Goal: Task Accomplishment & Management: Manage account settings

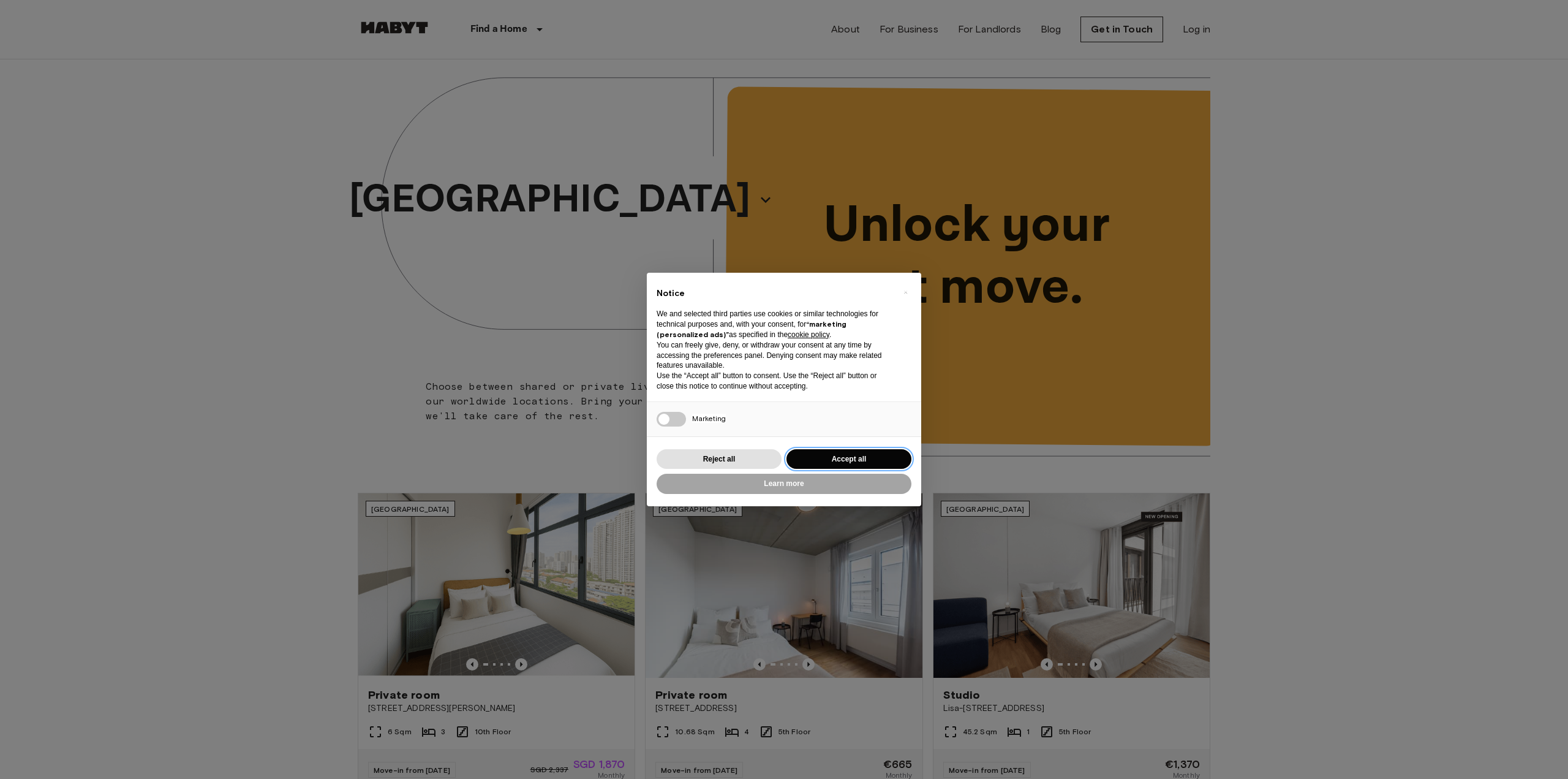
click at [855, 454] on button "Accept all" at bounding box center [849, 459] width 125 height 20
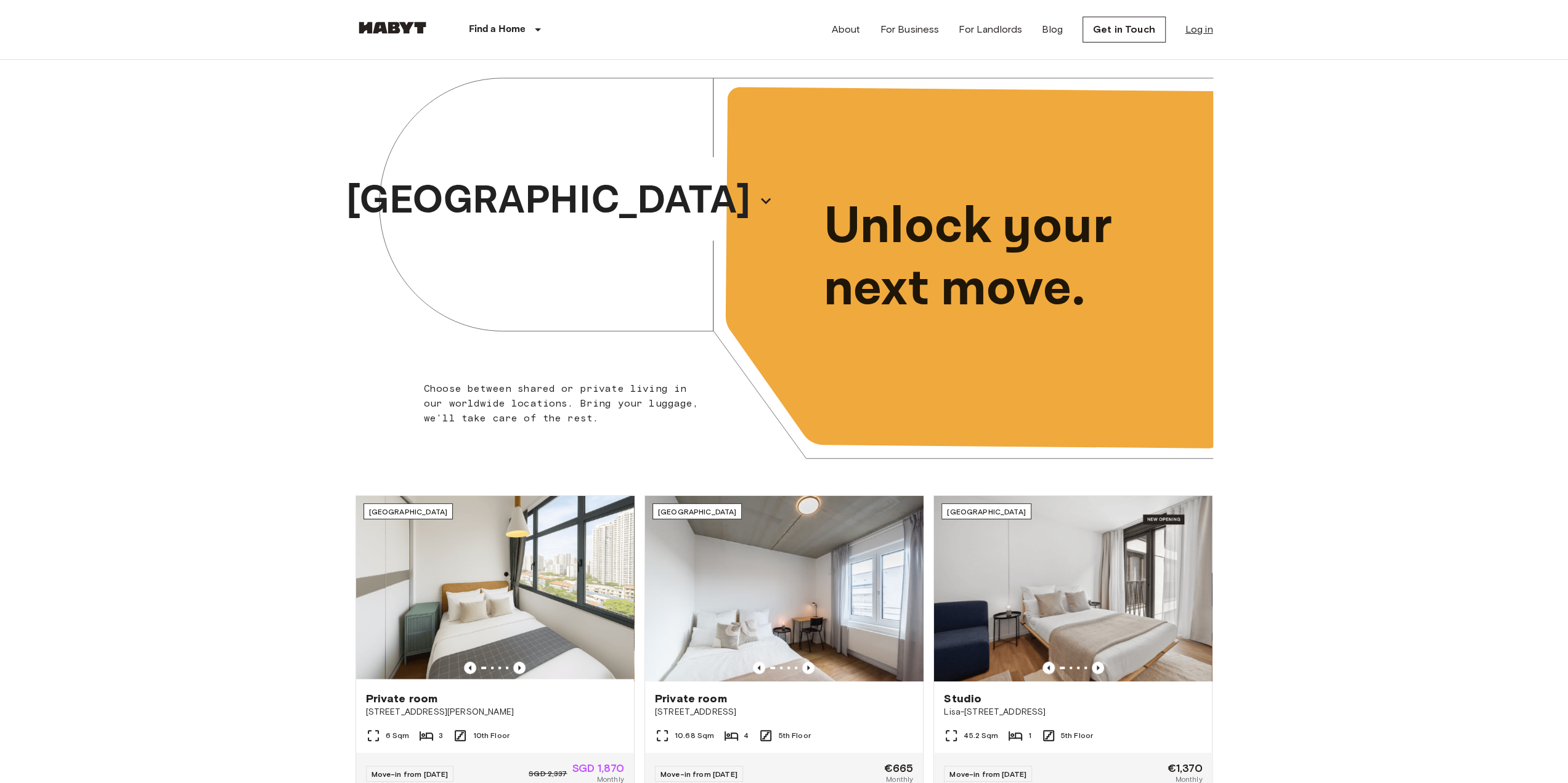
click at [1208, 30] on link "Log in" at bounding box center [1199, 29] width 28 height 15
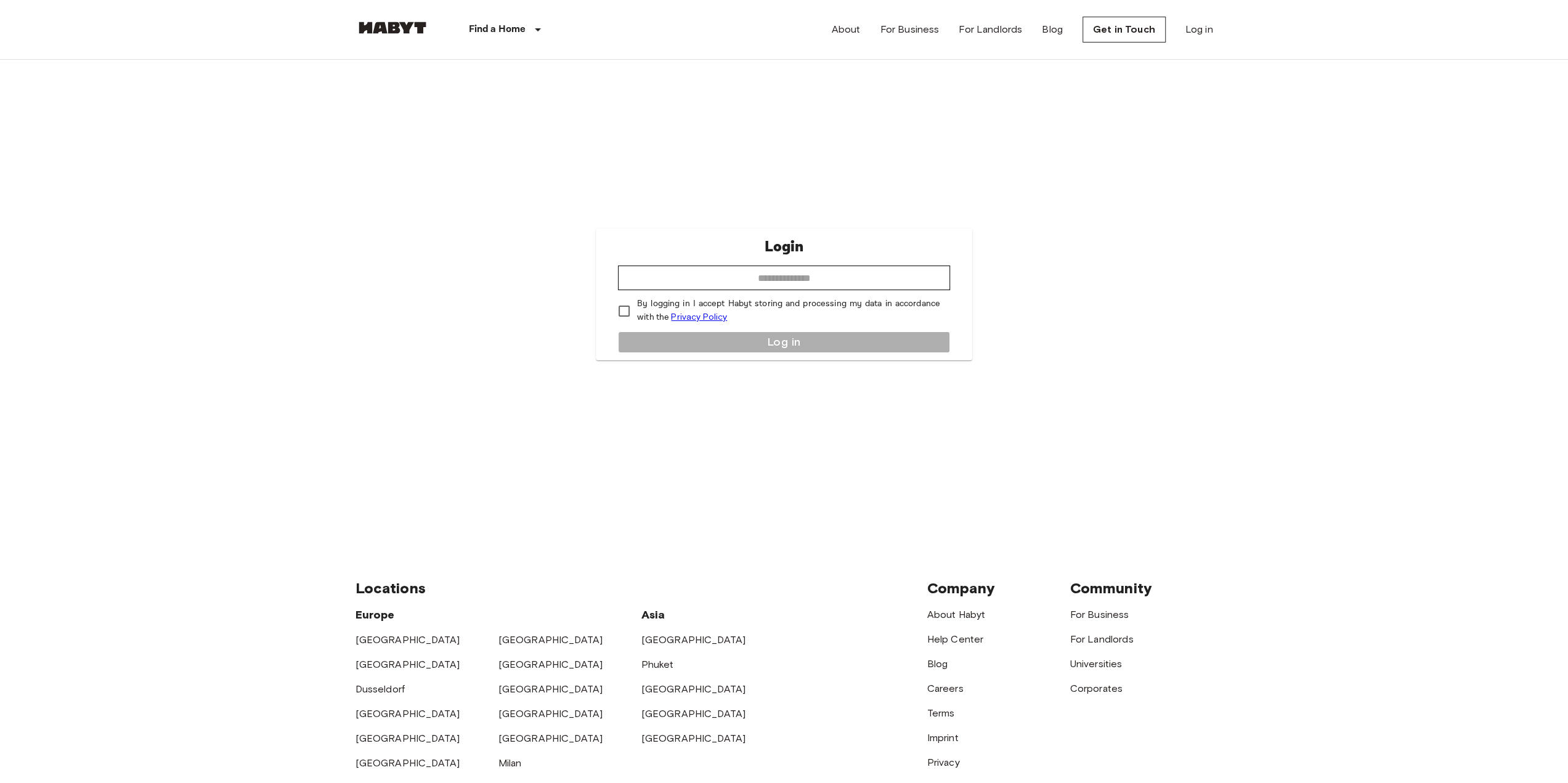
click at [687, 317] on link "Privacy Policy" at bounding box center [699, 317] width 56 height 10
type input "**********"
click at [708, 341] on button "Log in" at bounding box center [784, 342] width 332 height 21
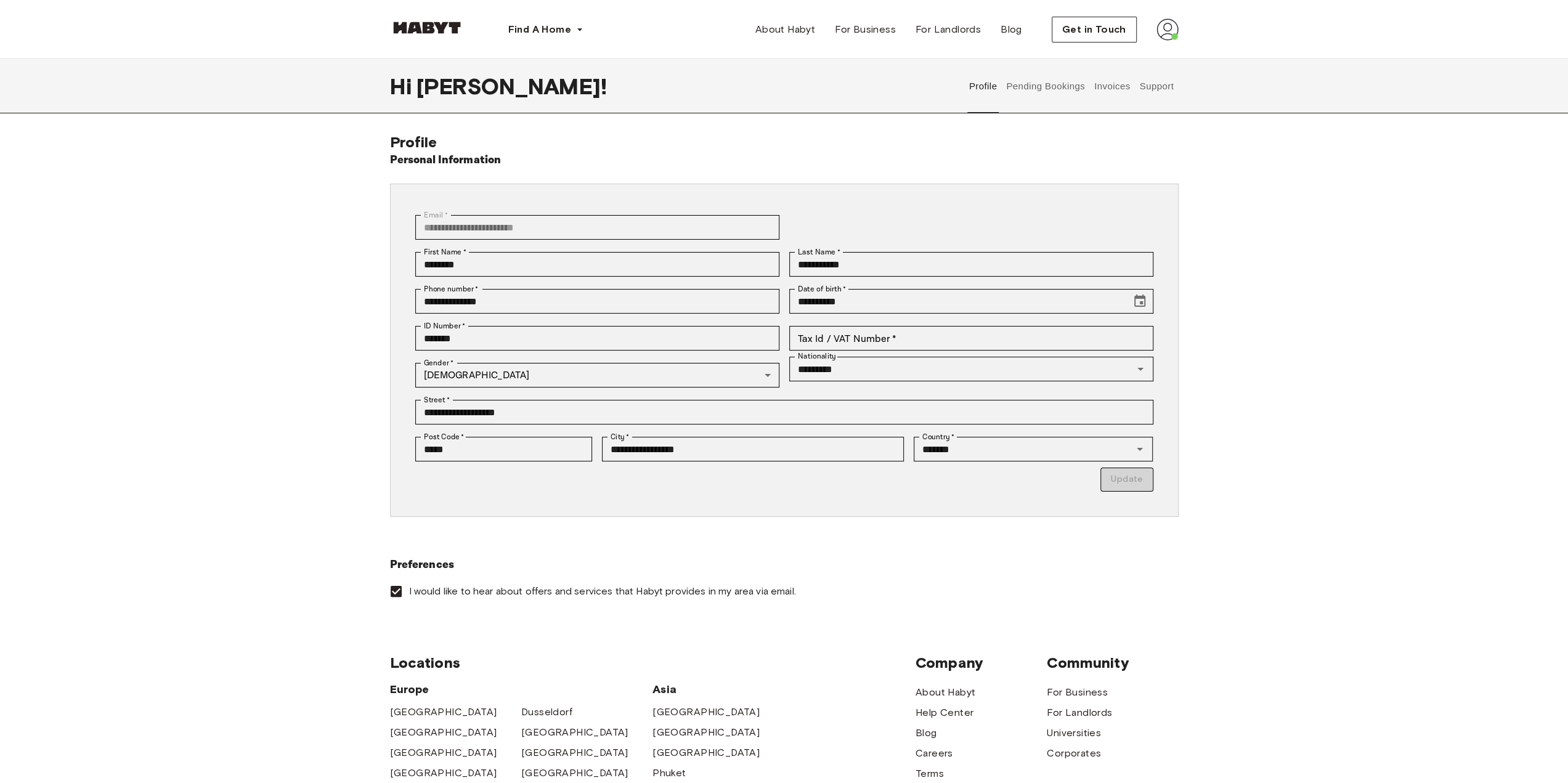
click at [1057, 88] on button "Pending Bookings" at bounding box center [1046, 86] width 82 height 54
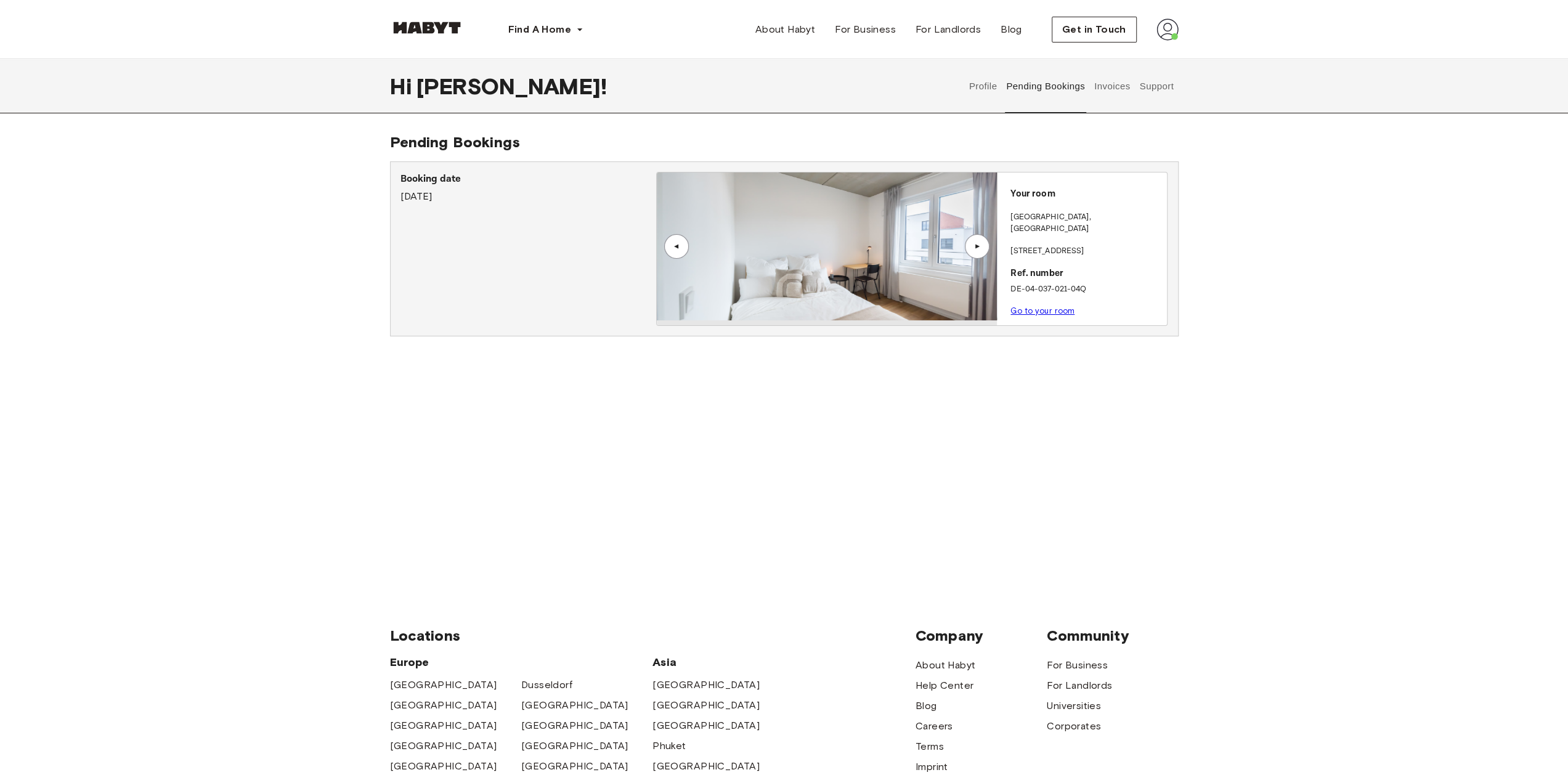
click at [1130, 83] on button "Invoices" at bounding box center [1112, 86] width 39 height 54
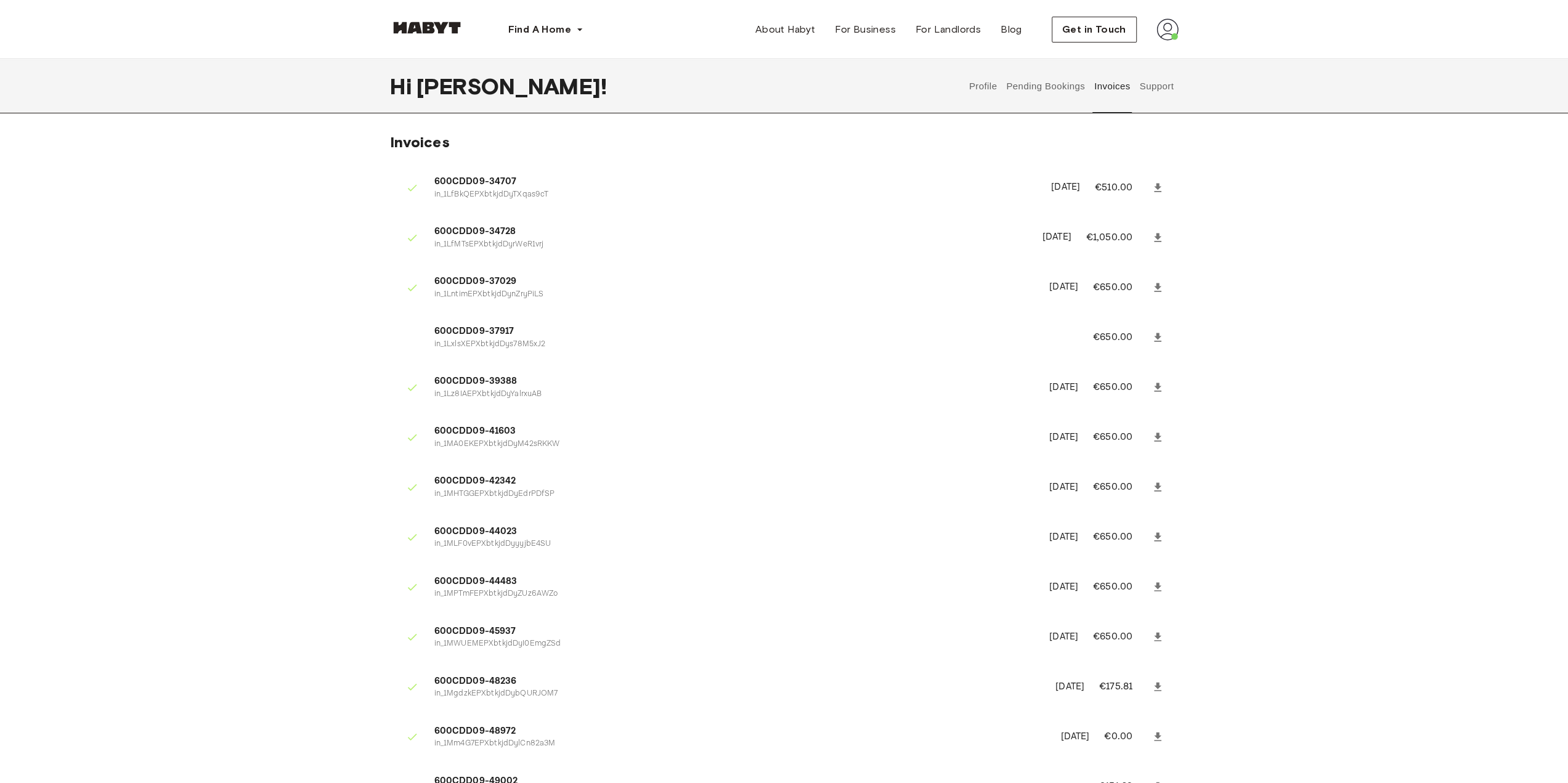
click at [1149, 92] on button "Support" at bounding box center [1157, 86] width 37 height 54
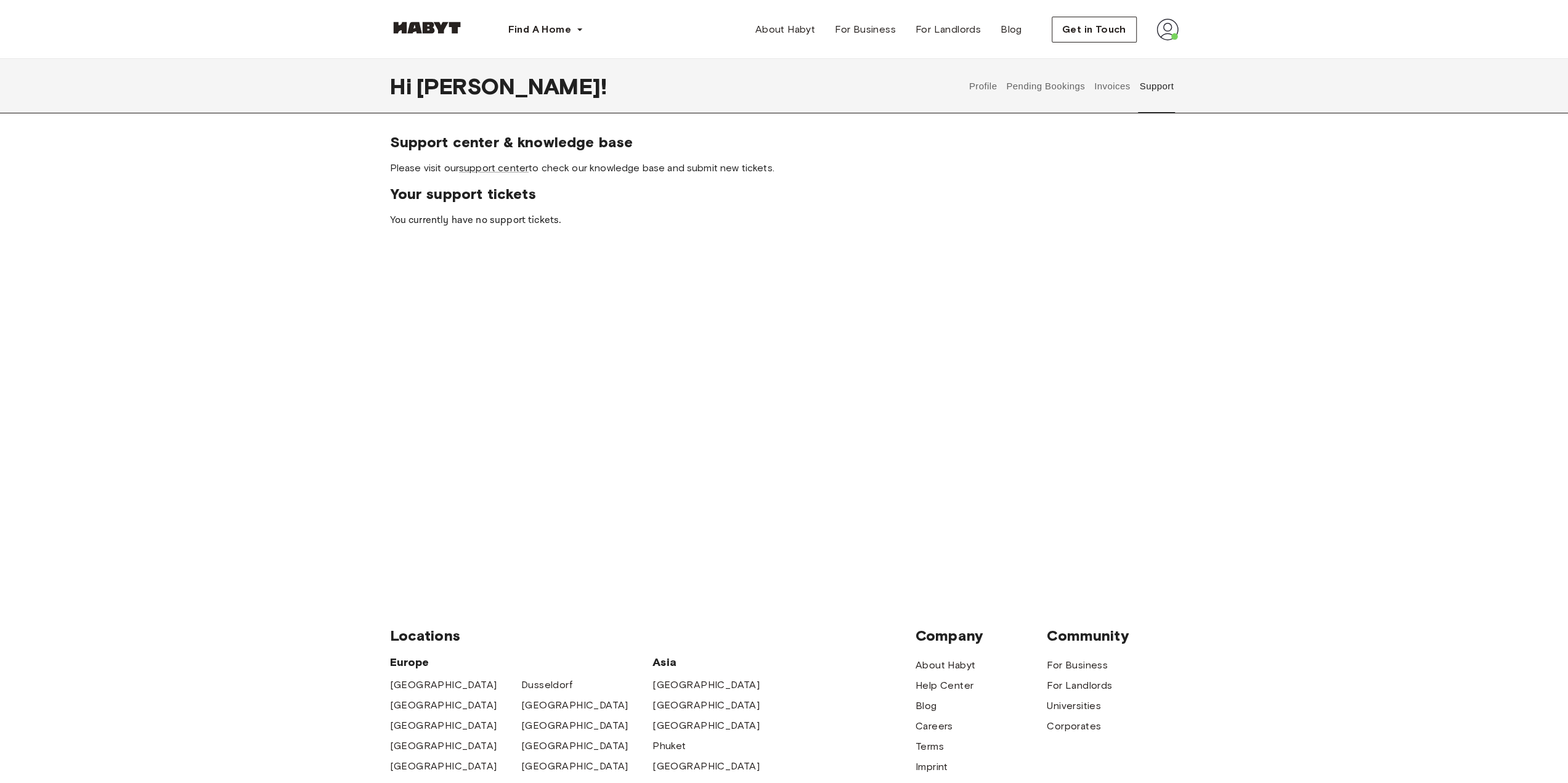
click at [1131, 92] on button "Invoices" at bounding box center [1112, 86] width 39 height 54
